Goal: Navigation & Orientation: Find specific page/section

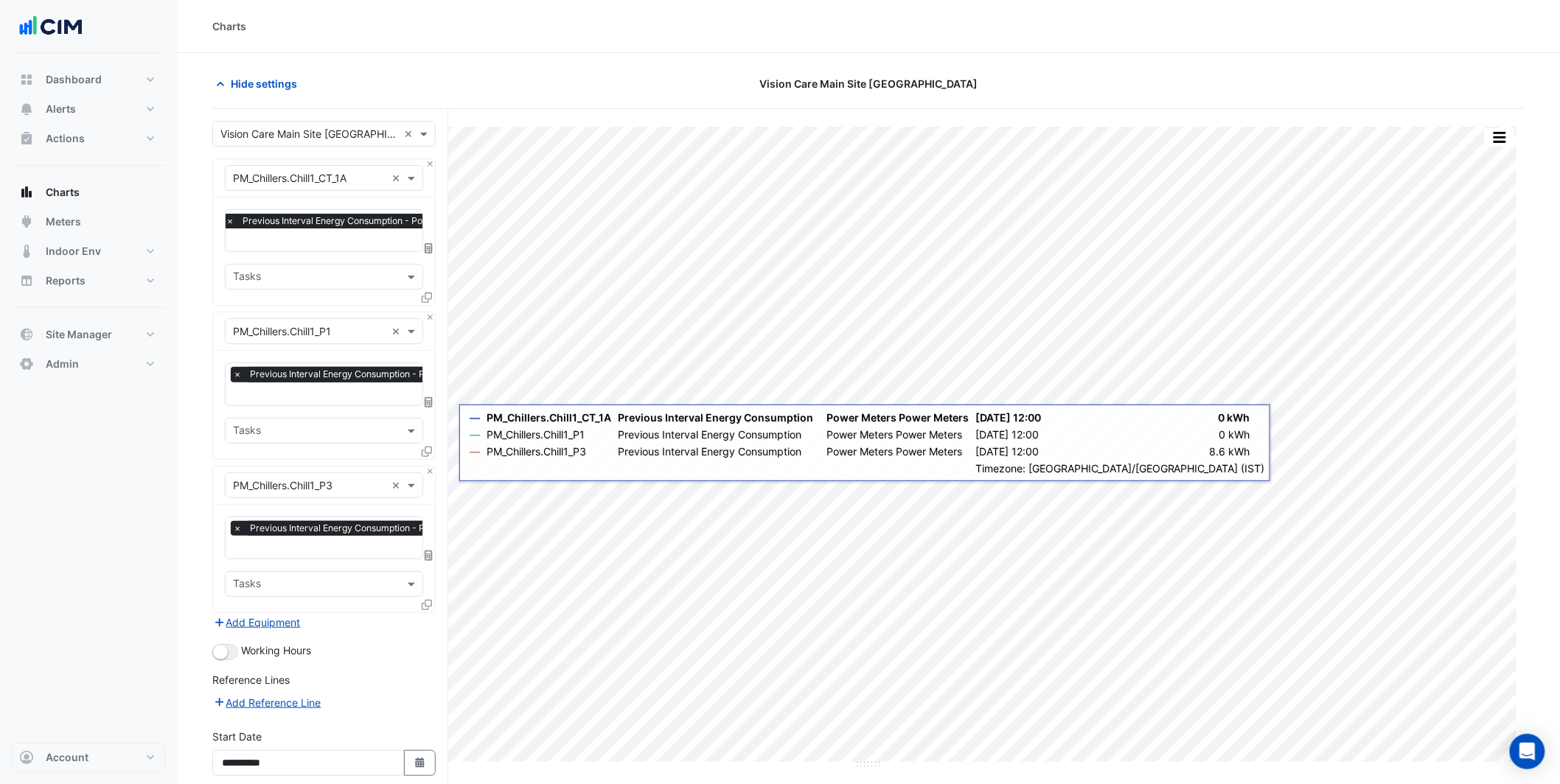
scroll to position [0, 7]
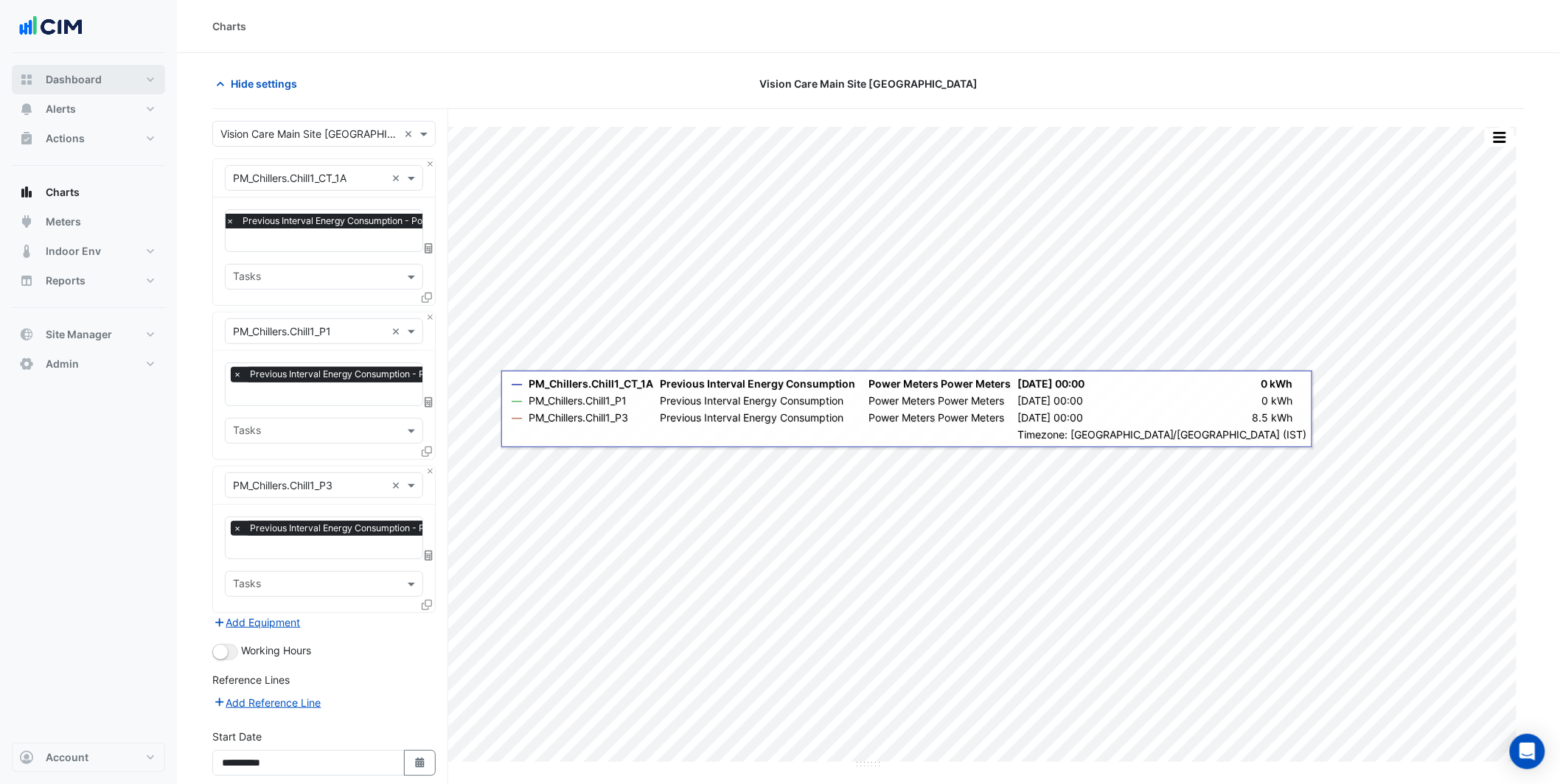
click at [86, 70] on button "Dashboard" at bounding box center [88, 80] width 153 height 30
select select "***"
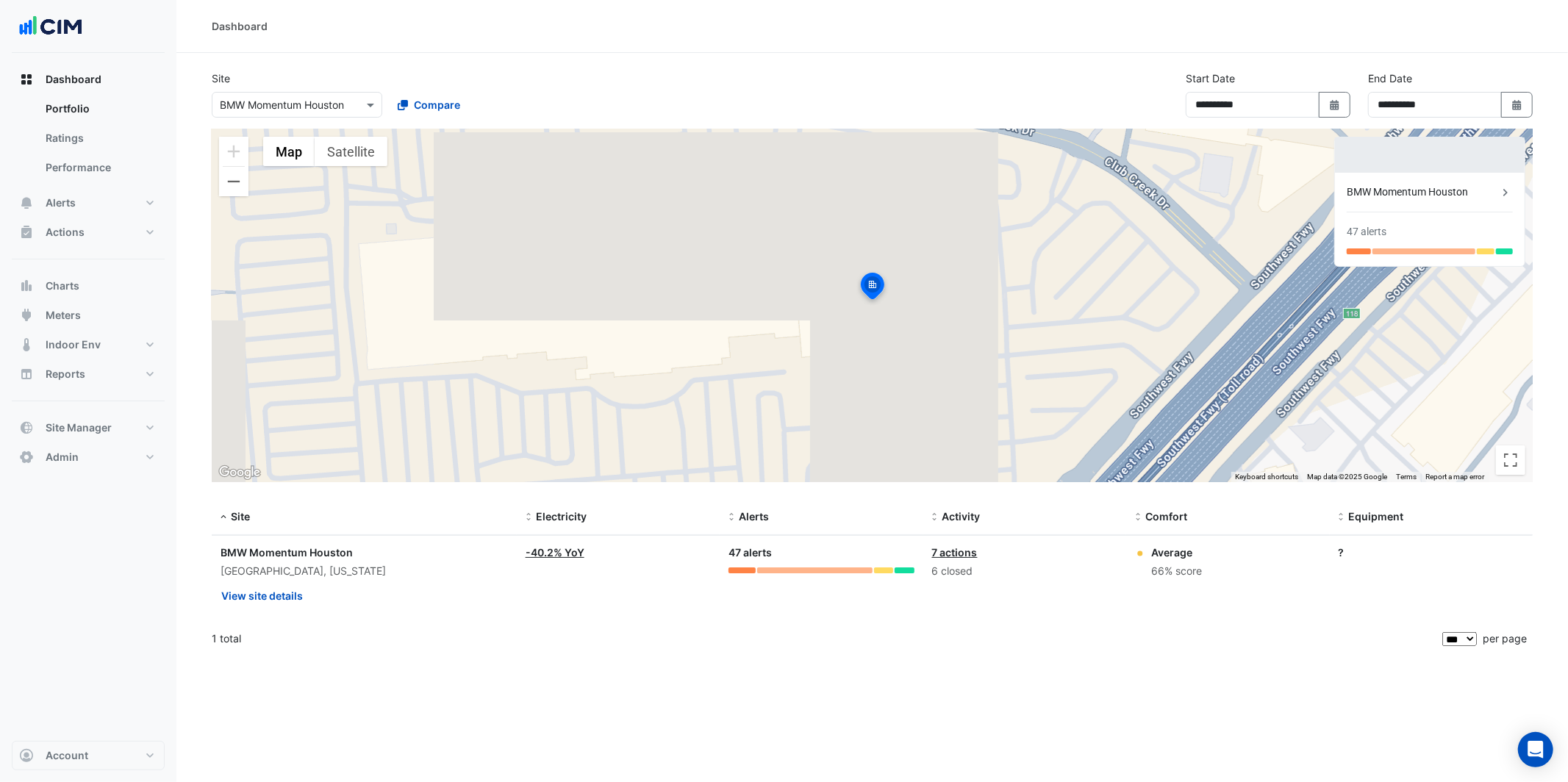
drag, startPoint x: 1403, startPoint y: 163, endPoint x: 1283, endPoint y: 166, distance: 120.0
click at [1402, 163] on div at bounding box center [1429, 156] width 190 height 35
click at [60, 138] on link "Ratings" at bounding box center [98, 138] width 131 height 30
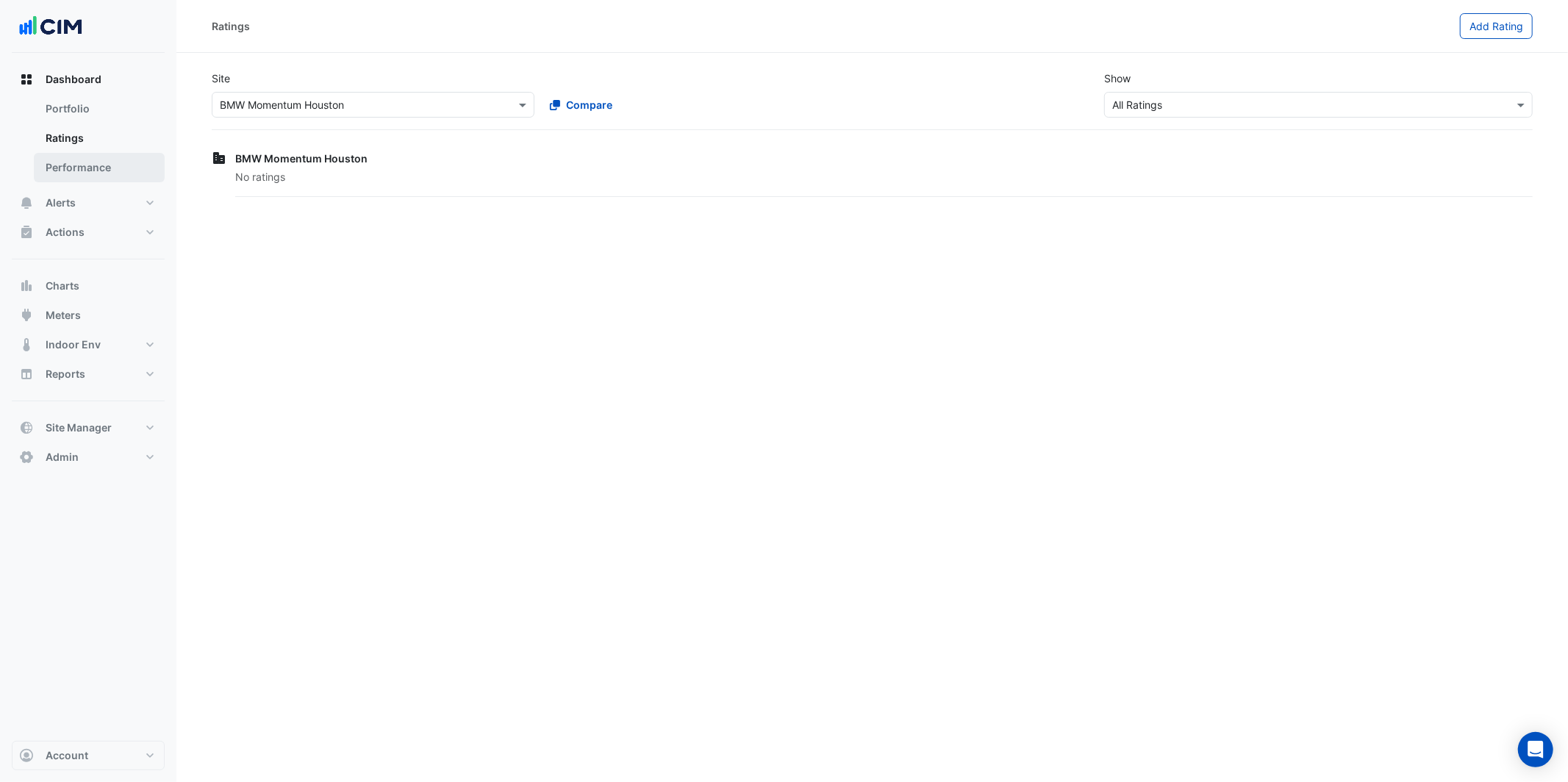
click at [80, 164] on link "Performance" at bounding box center [98, 167] width 131 height 30
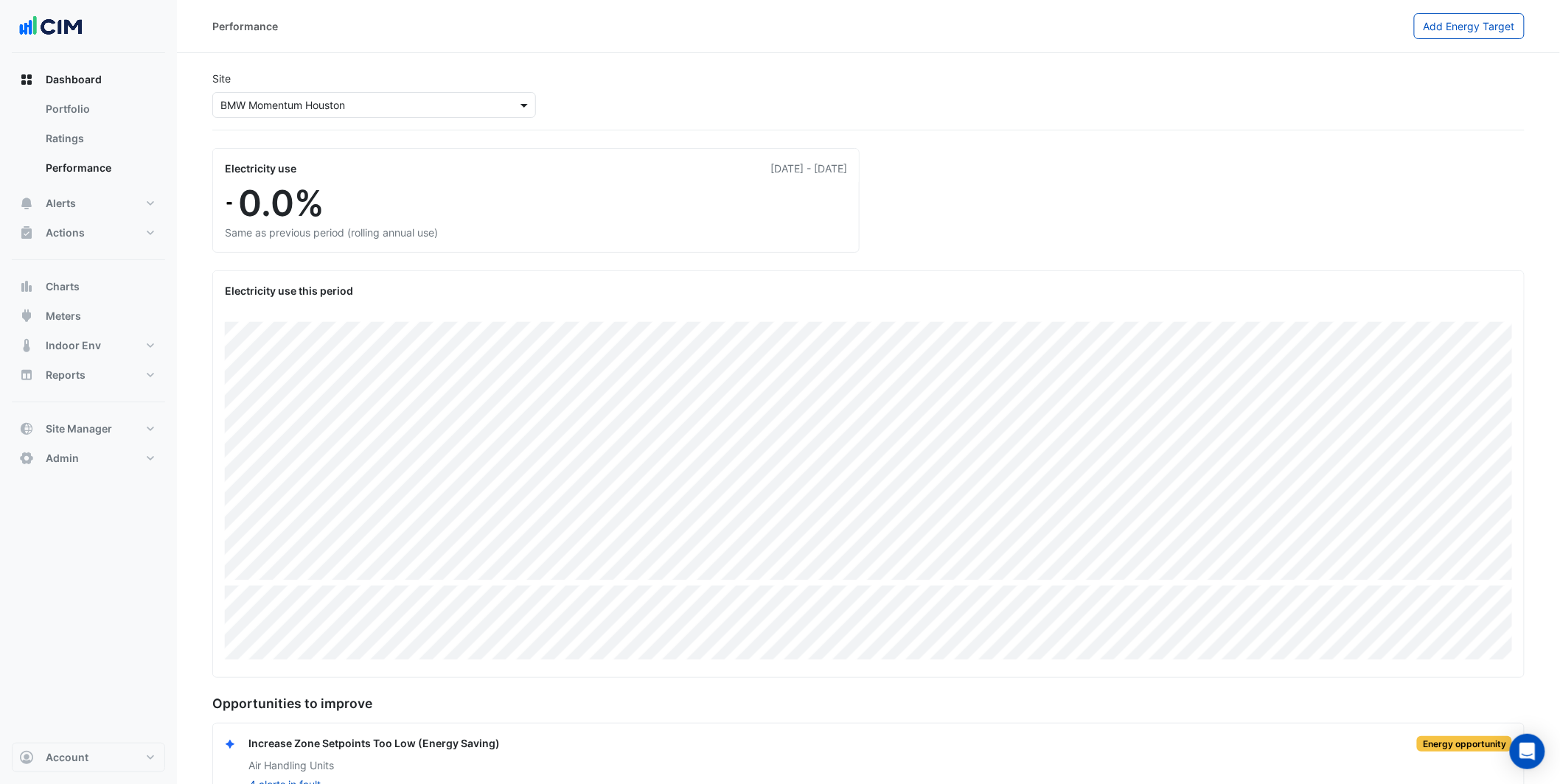
click at [519, 105] on span at bounding box center [526, 106] width 19 height 16
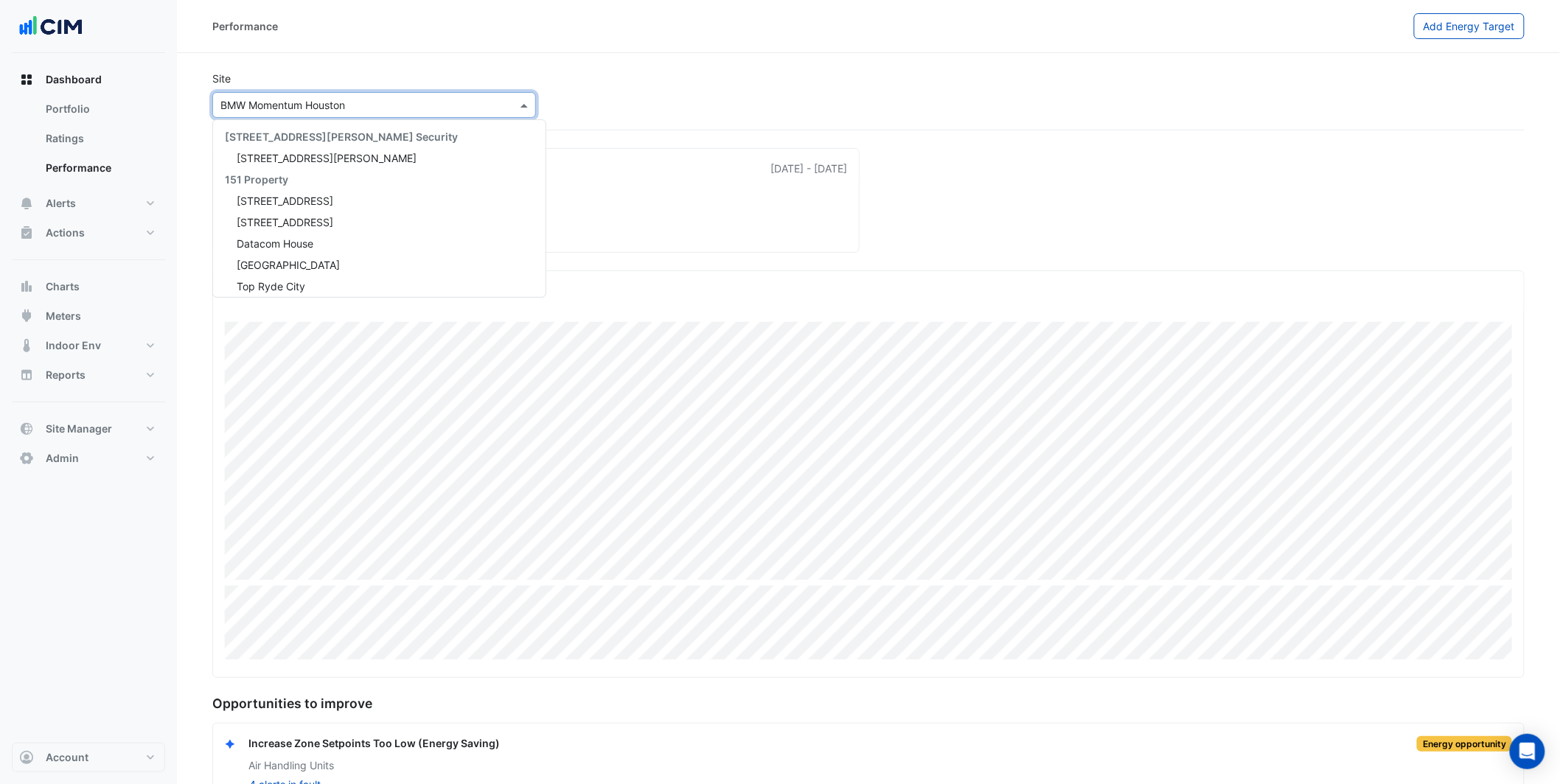
scroll to position [21124, 0]
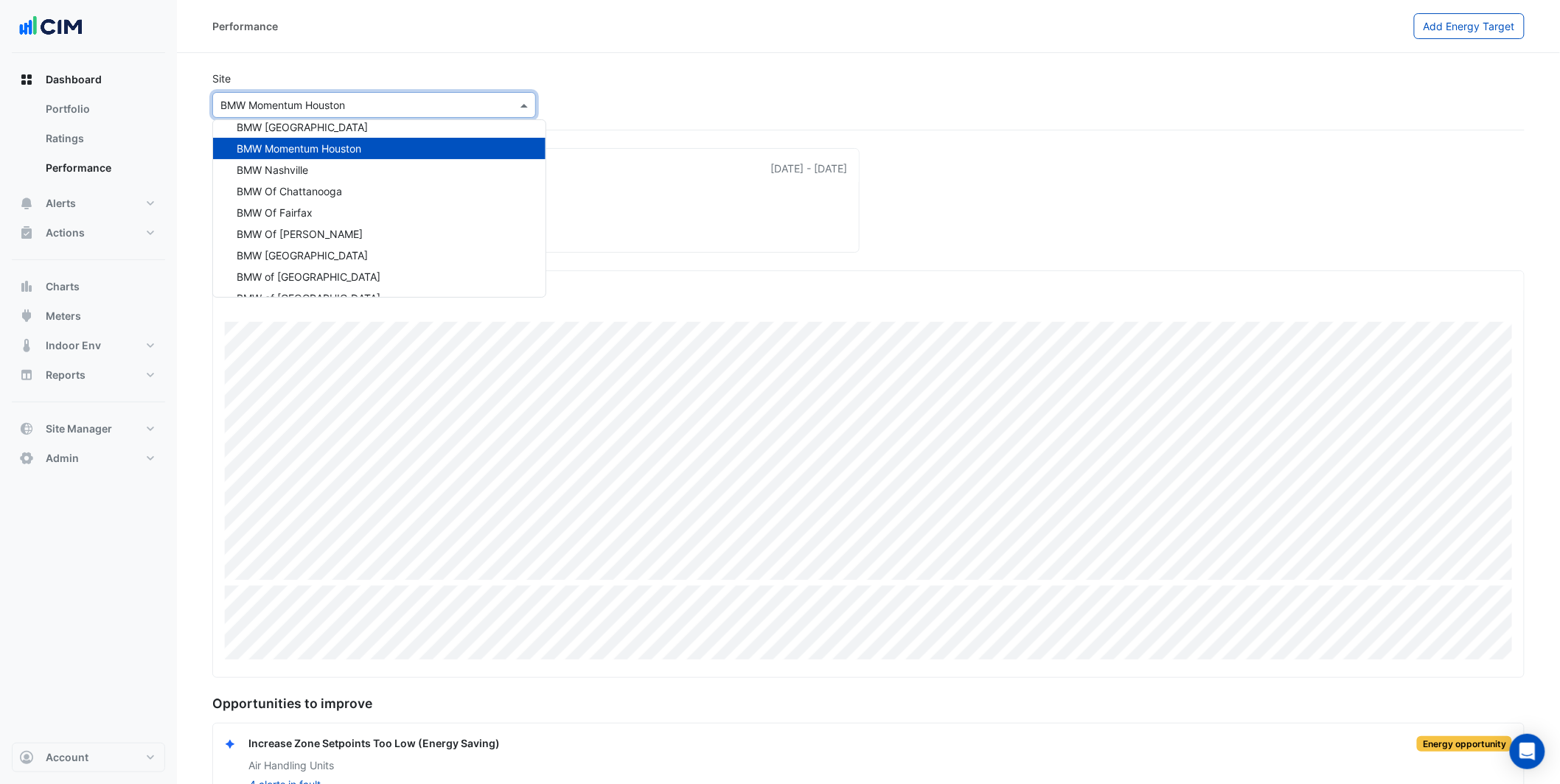
click at [728, 82] on div "Site Select a Site × BMW Momentum Houston 141 Walker Street Security 141 Walker…" at bounding box center [868, 98] width 1318 height 65
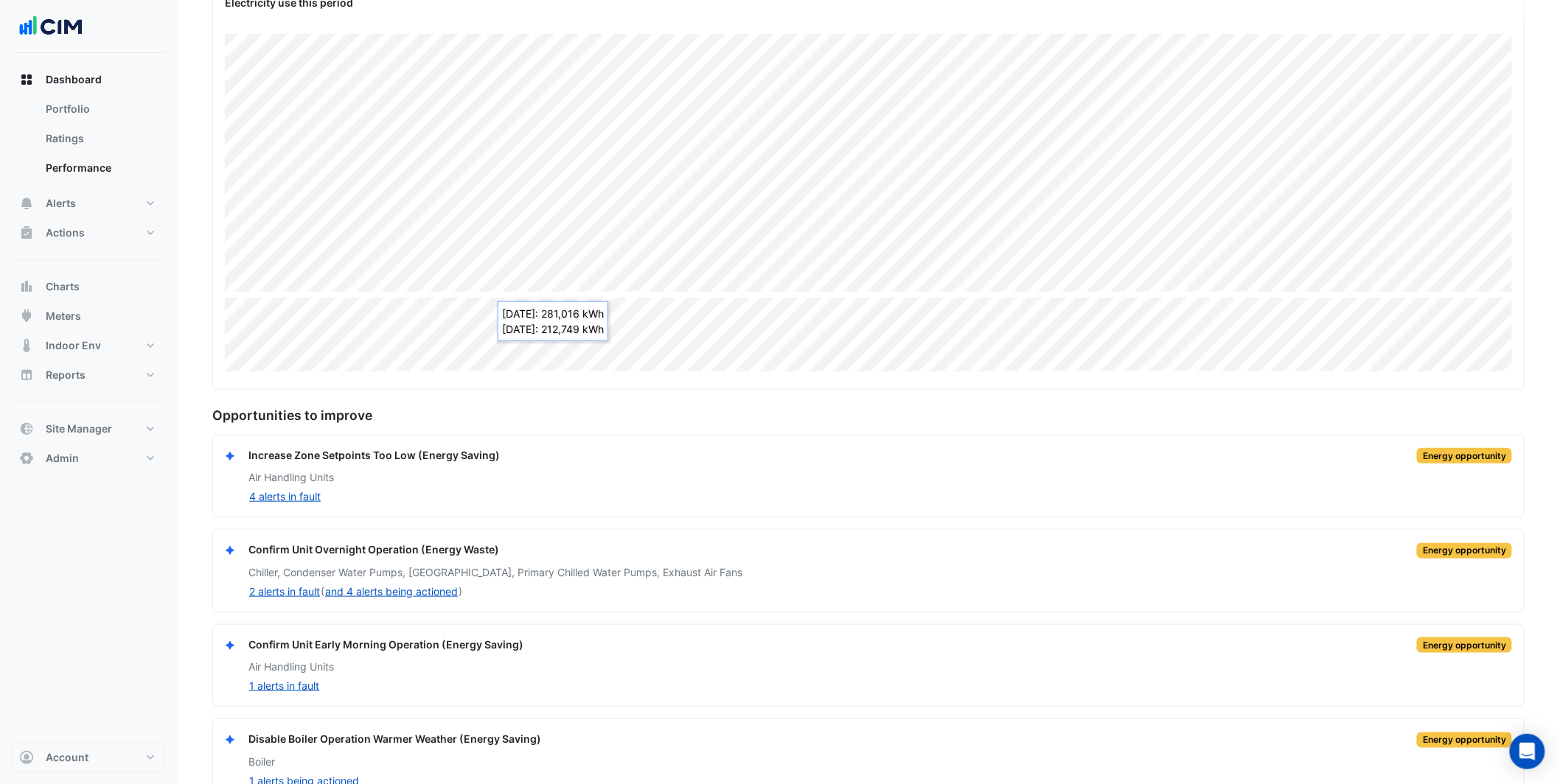
scroll to position [322, 0]
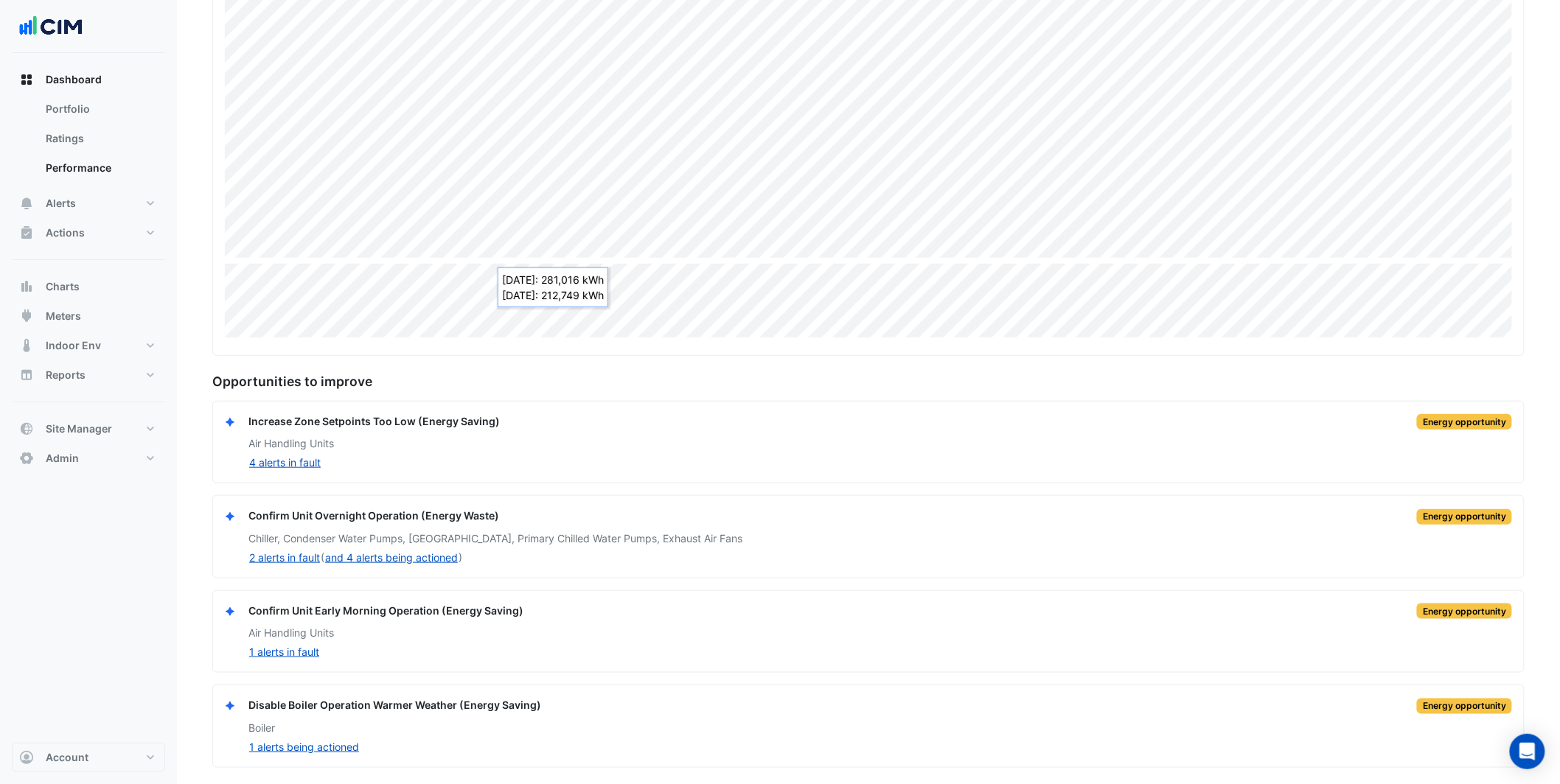
click at [200, 453] on section "Site Select a Site × BMW Momentum Houston Rating Please select a Sustainability…" at bounding box center [868, 250] width 1383 height 1037
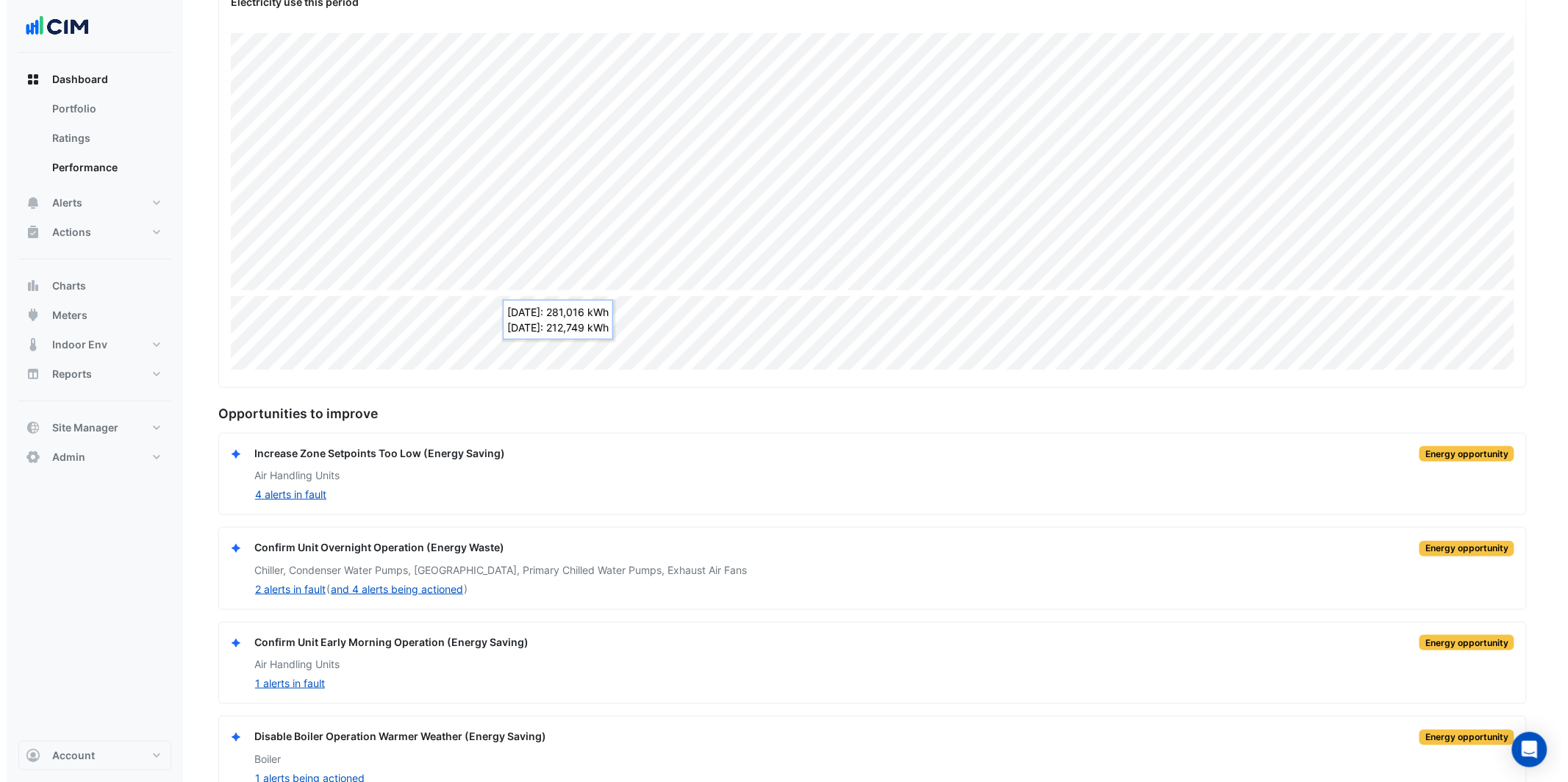
scroll to position [0, 0]
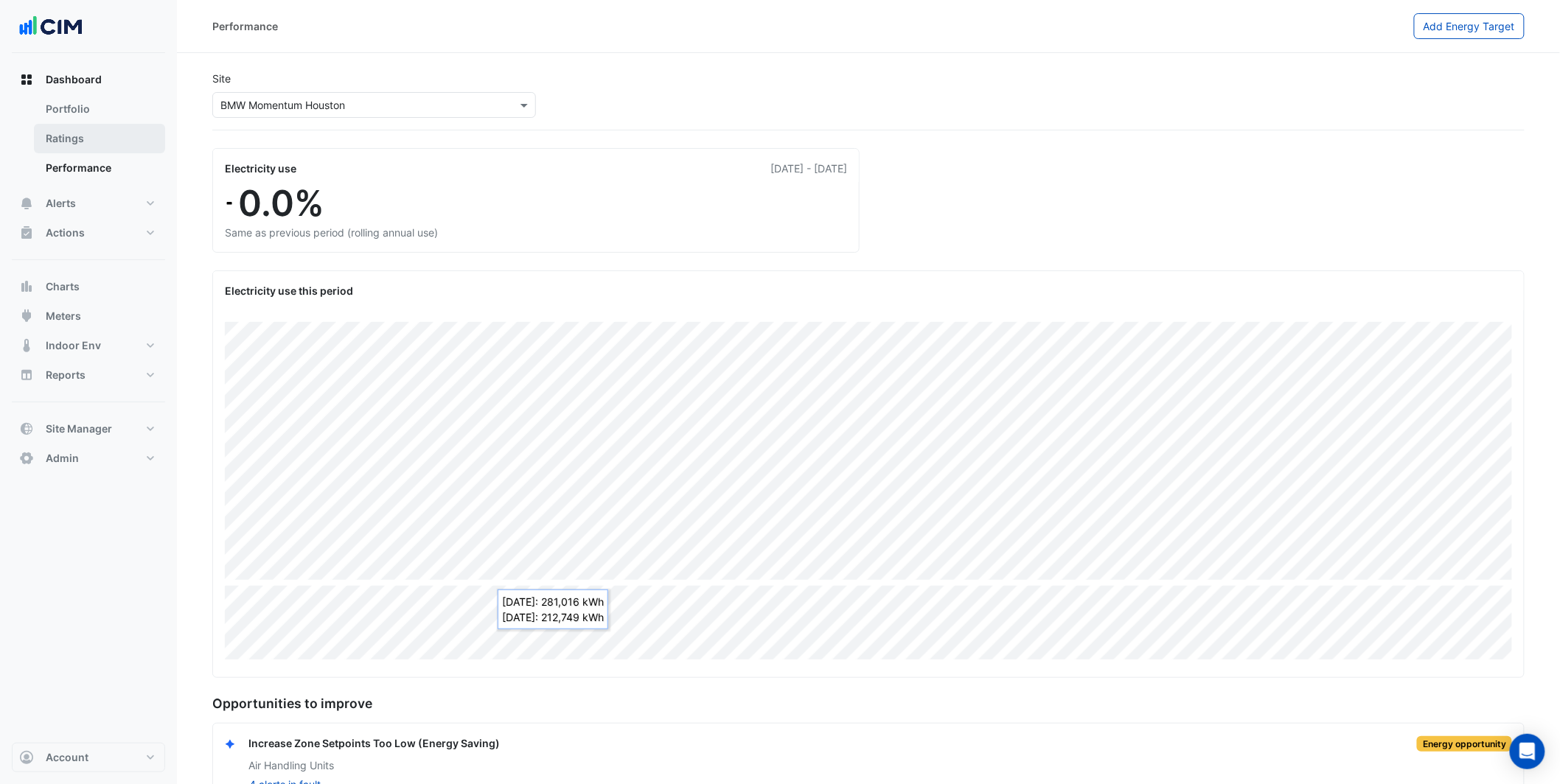
click at [73, 147] on link "Ratings" at bounding box center [99, 138] width 131 height 30
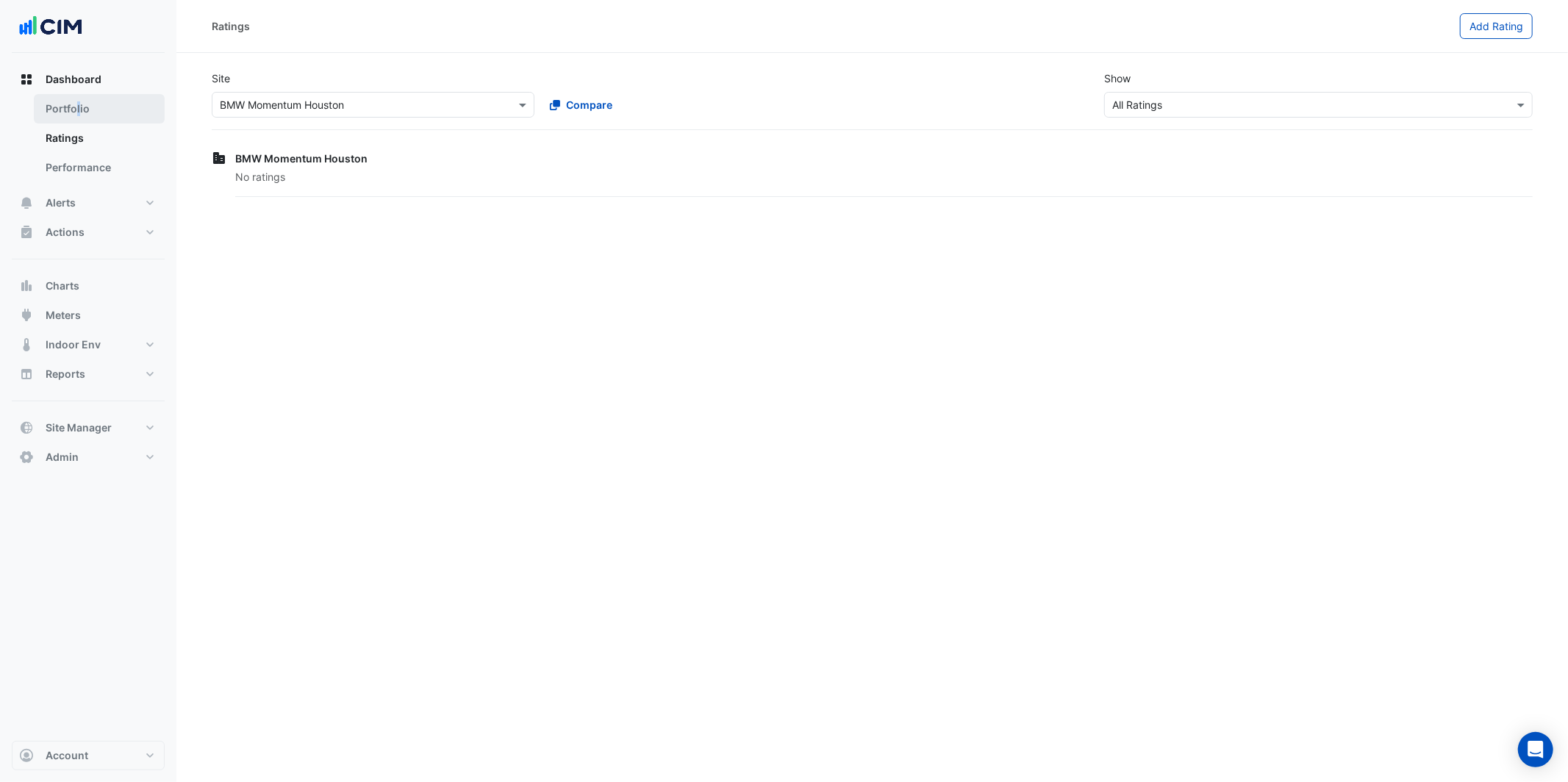
click at [77, 107] on link "Portfolio" at bounding box center [98, 109] width 131 height 30
select select "***"
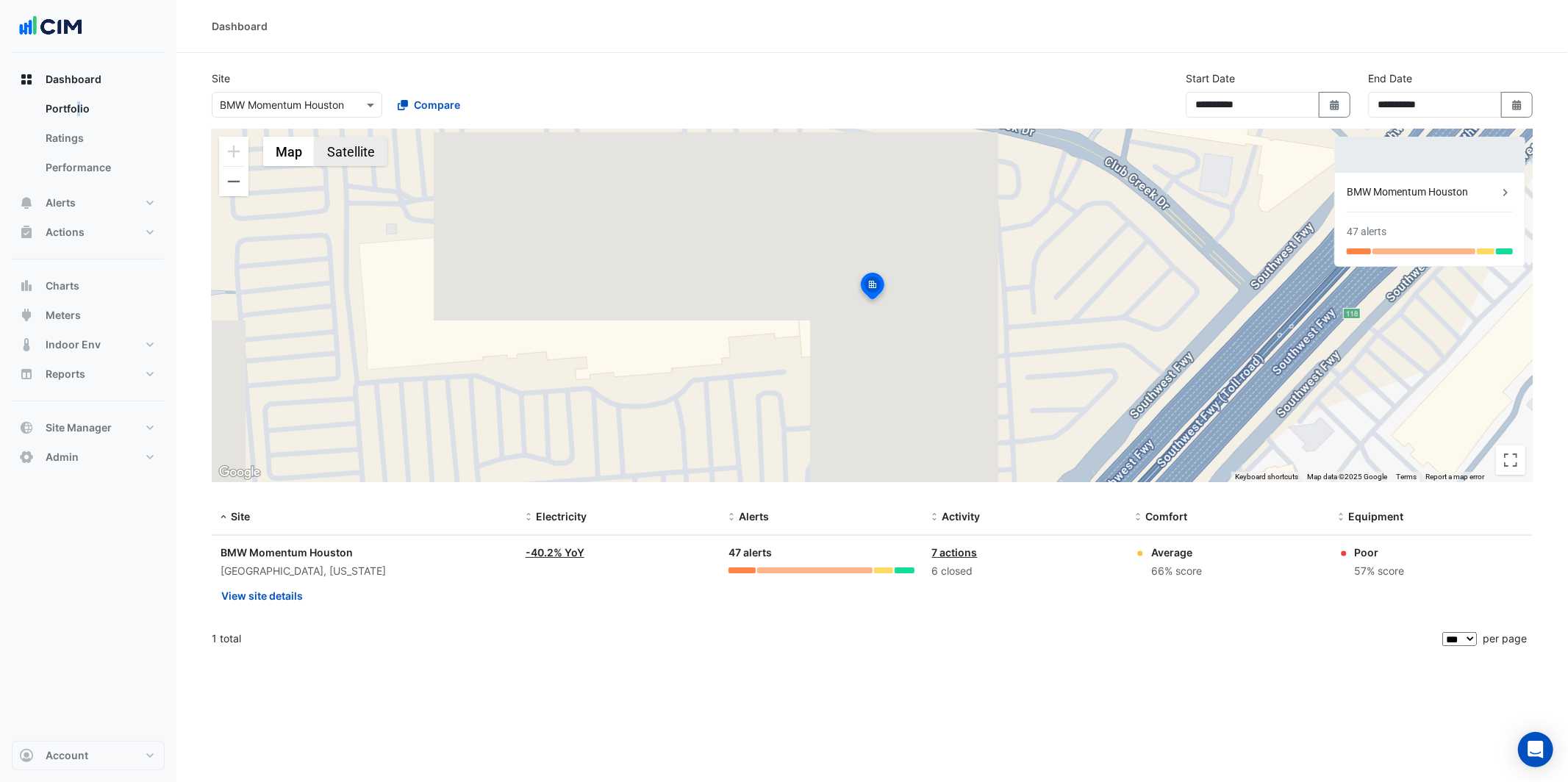
click at [331, 160] on button "Satellite" at bounding box center [351, 152] width 73 height 30
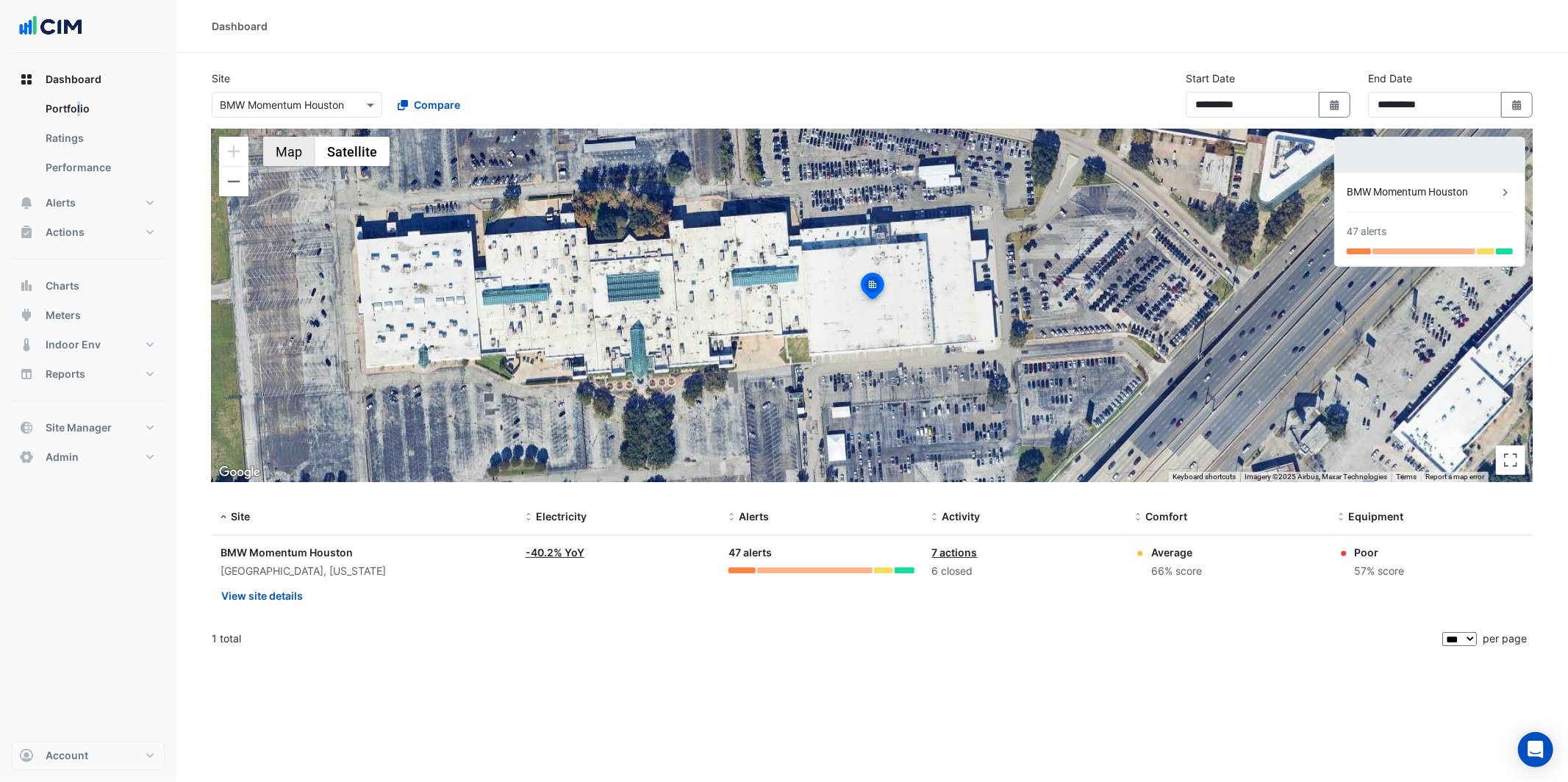
click at [285, 156] on button "Map" at bounding box center [289, 152] width 51 height 30
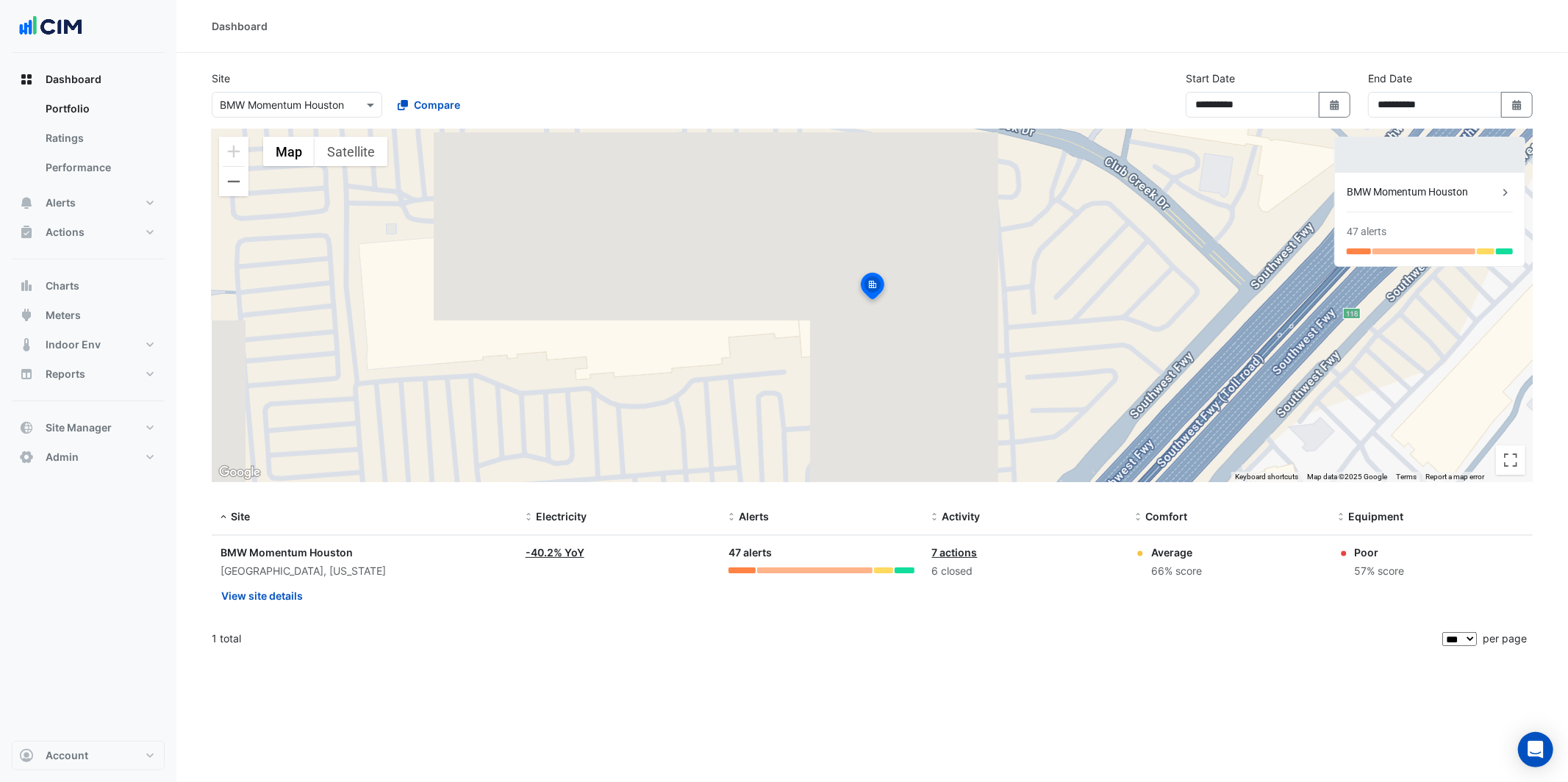
click at [139, 610] on div "Dashboard Portfolio Ratings Performance Alerts Site Rules Templates Actions Sit…" at bounding box center [88, 397] width 153 height 688
